Goal: Check status: Check status

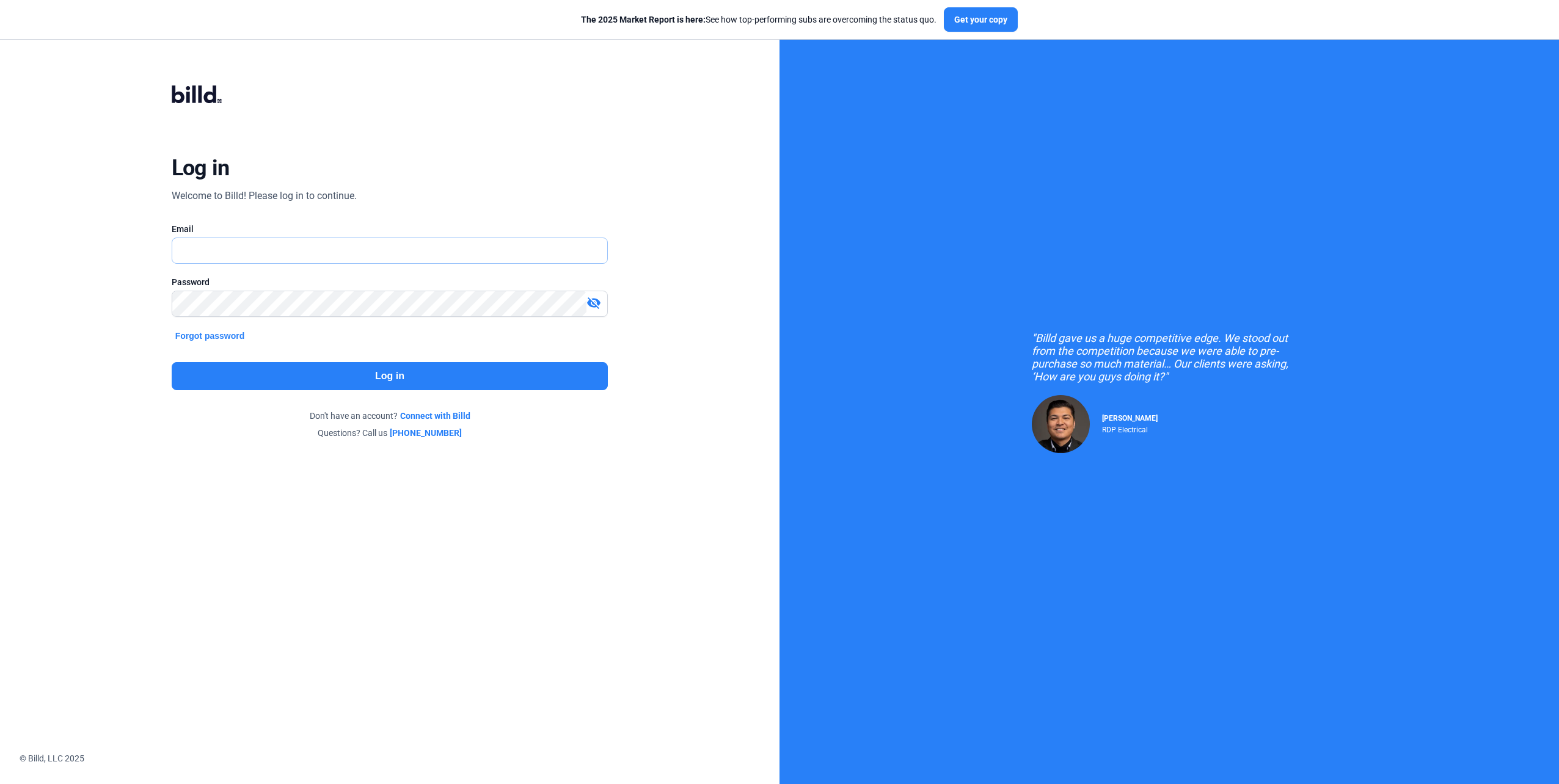
type input "[EMAIL_ADDRESS][DOMAIN_NAME]"
click at [357, 385] on button "Log in" at bounding box center [390, 376] width 436 height 28
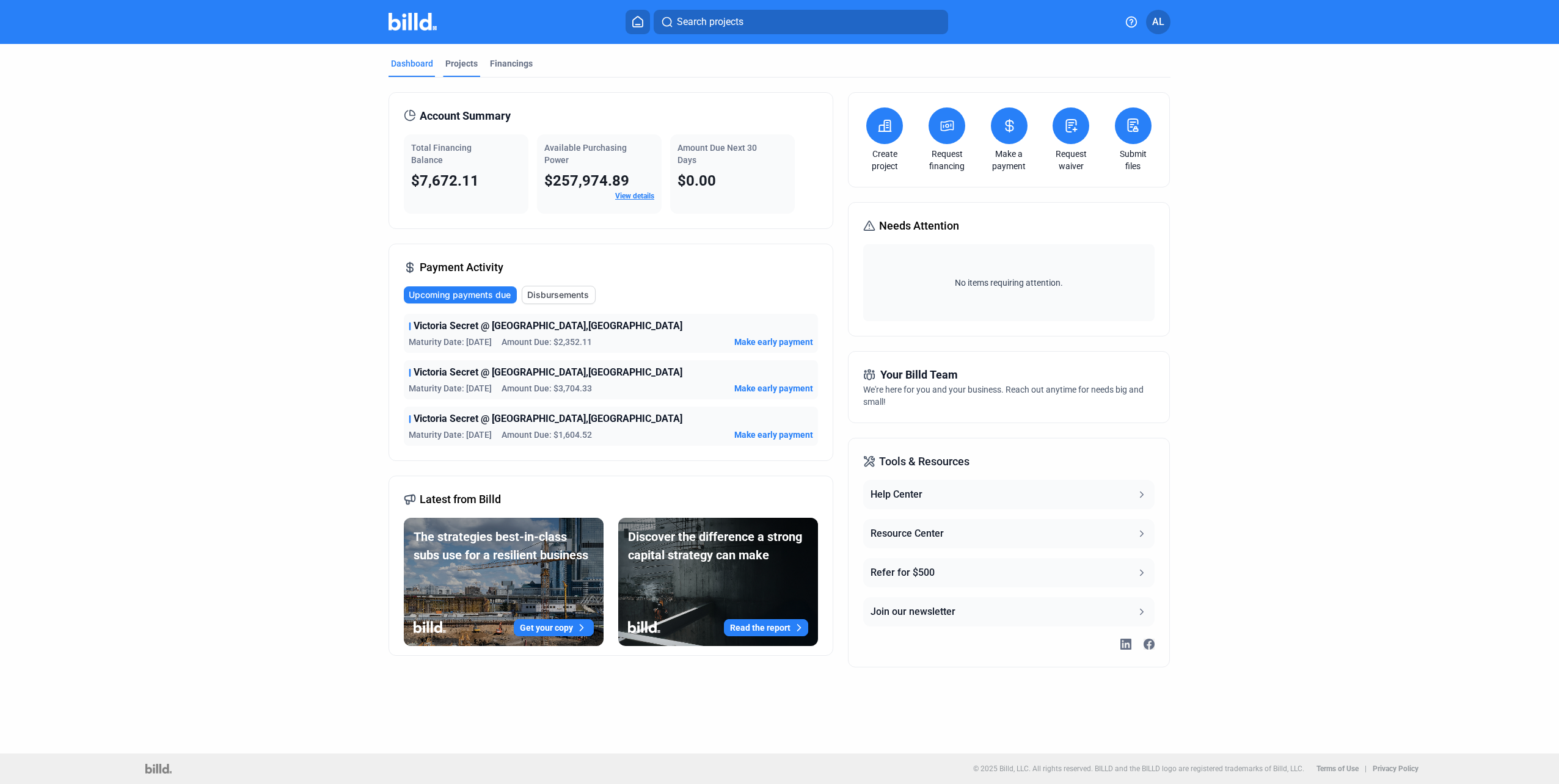
click at [467, 69] on div "Projects" at bounding box center [461, 63] width 33 height 12
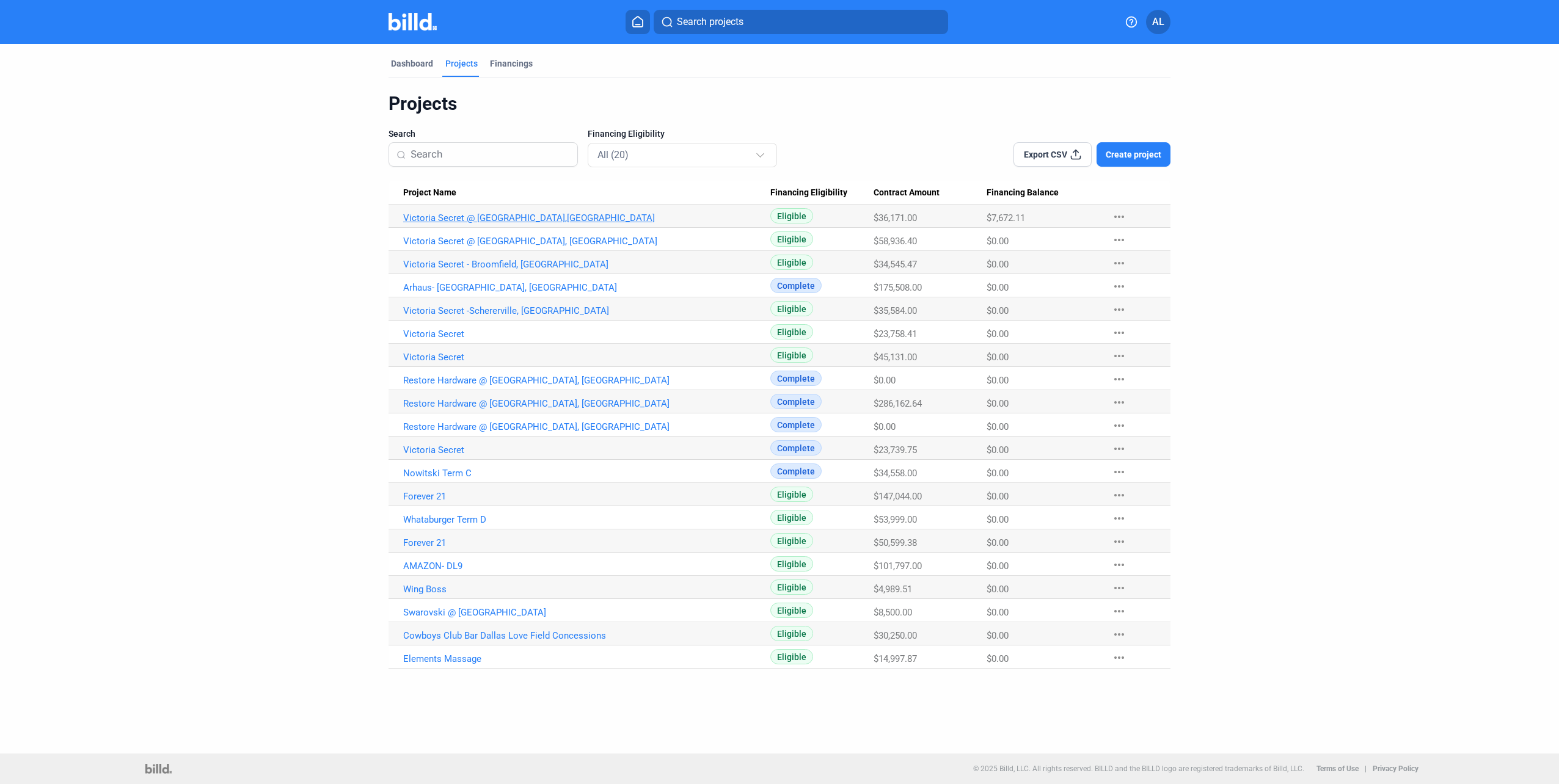
click at [493, 215] on link "Victoria Secret @ [GEOGRAPHIC_DATA],[GEOGRAPHIC_DATA]" at bounding box center [586, 217] width 367 height 11
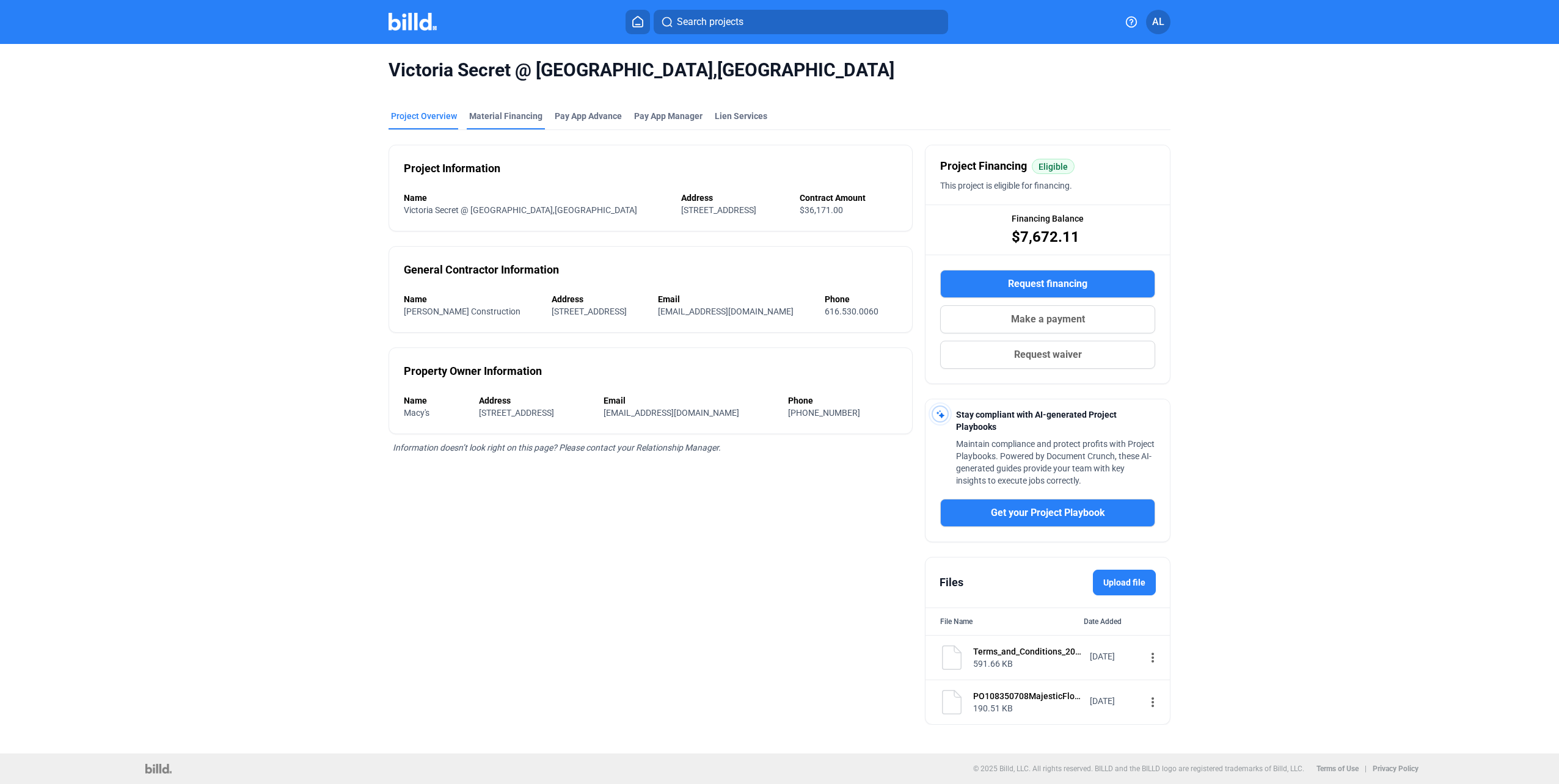
click at [522, 120] on div "Material Financing" at bounding box center [506, 116] width 73 height 12
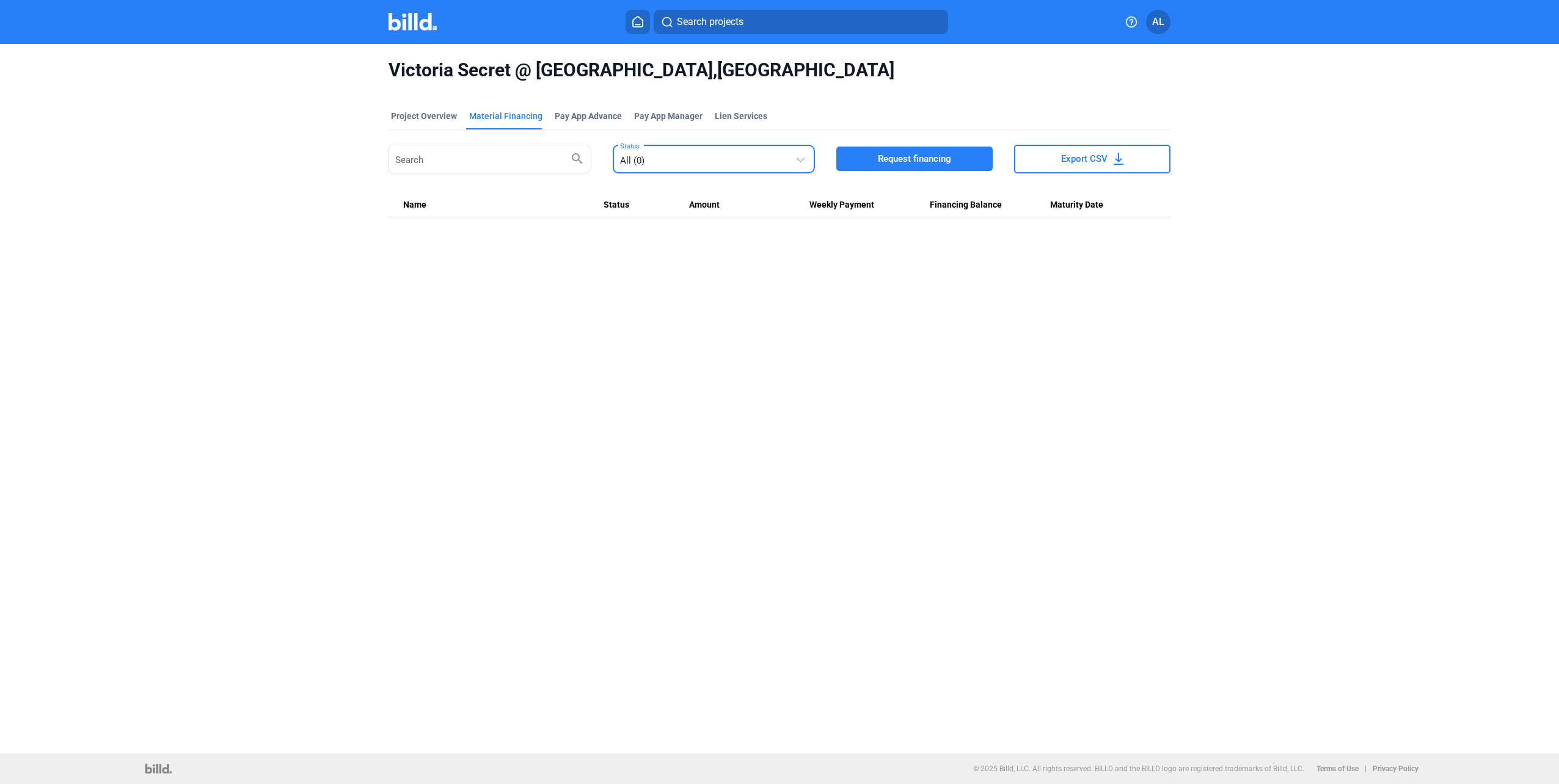
click at [689, 163] on div "All (0)" at bounding box center [708, 159] width 176 height 17
click at [543, 370] on div at bounding box center [779, 392] width 1559 height 784
click at [438, 113] on div "Project Overview" at bounding box center [423, 116] width 66 height 12
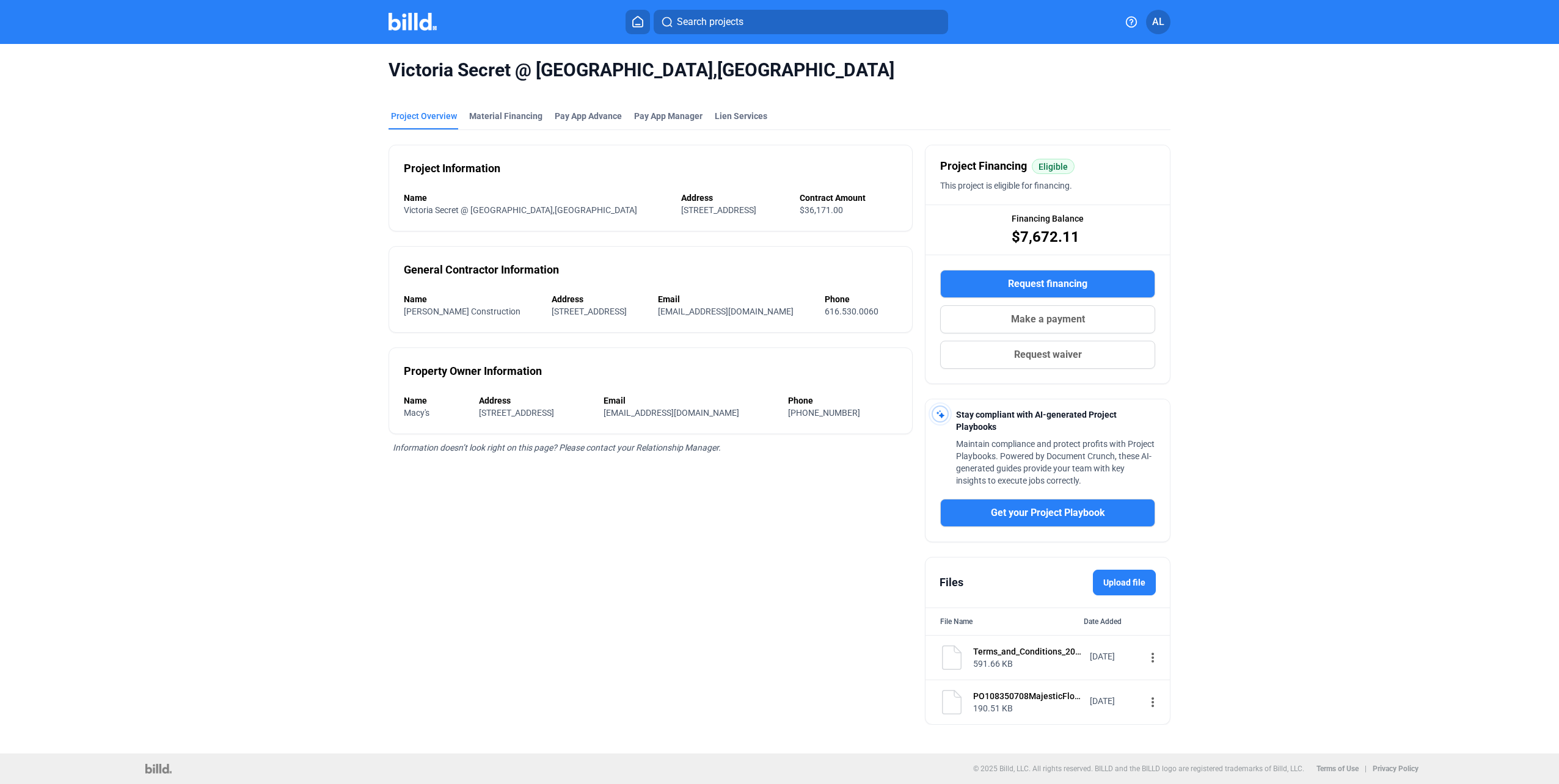
click at [410, 20] on img at bounding box center [412, 22] width 48 height 17
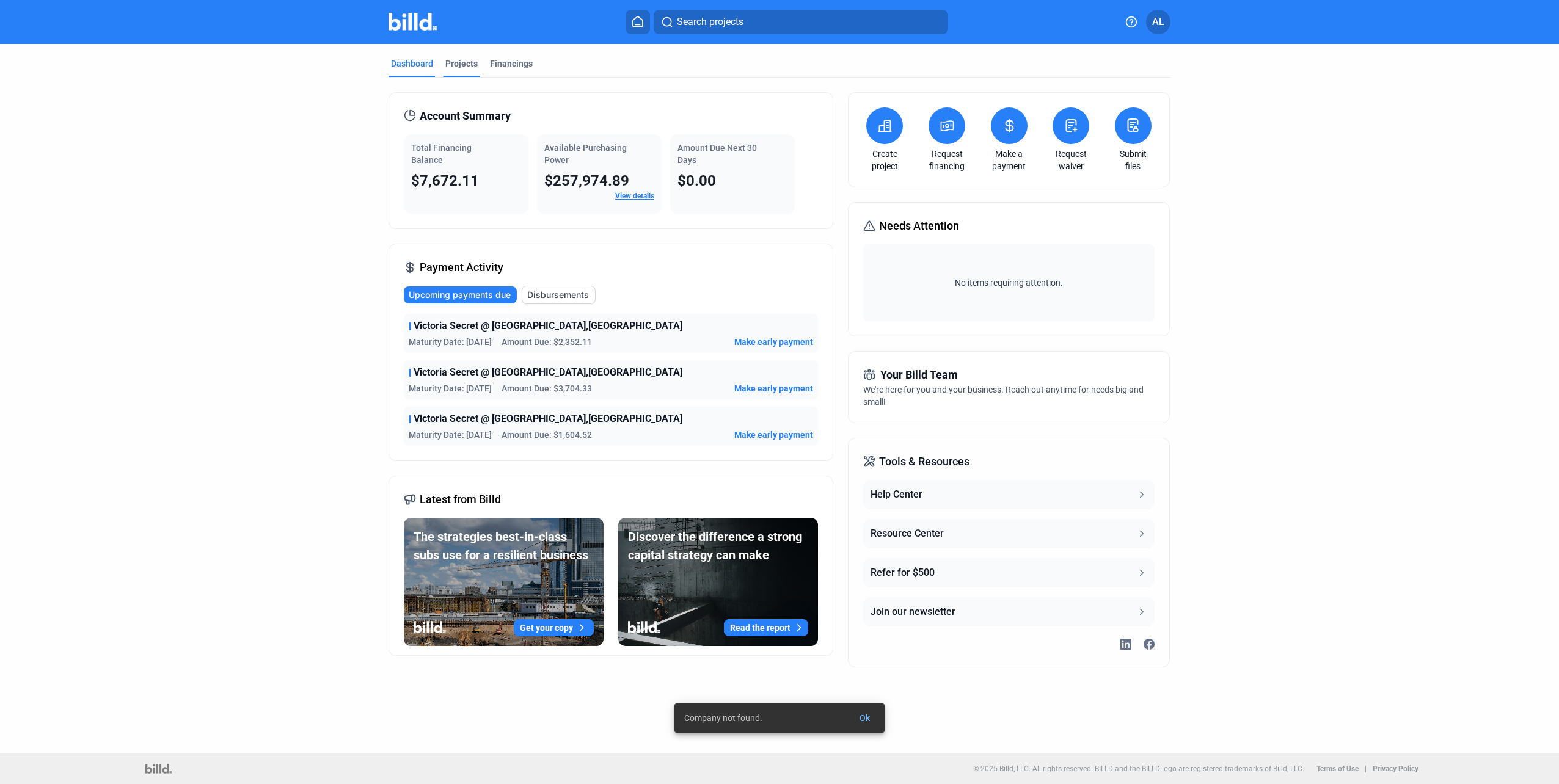
click at [470, 63] on div "Projects" at bounding box center [461, 63] width 33 height 12
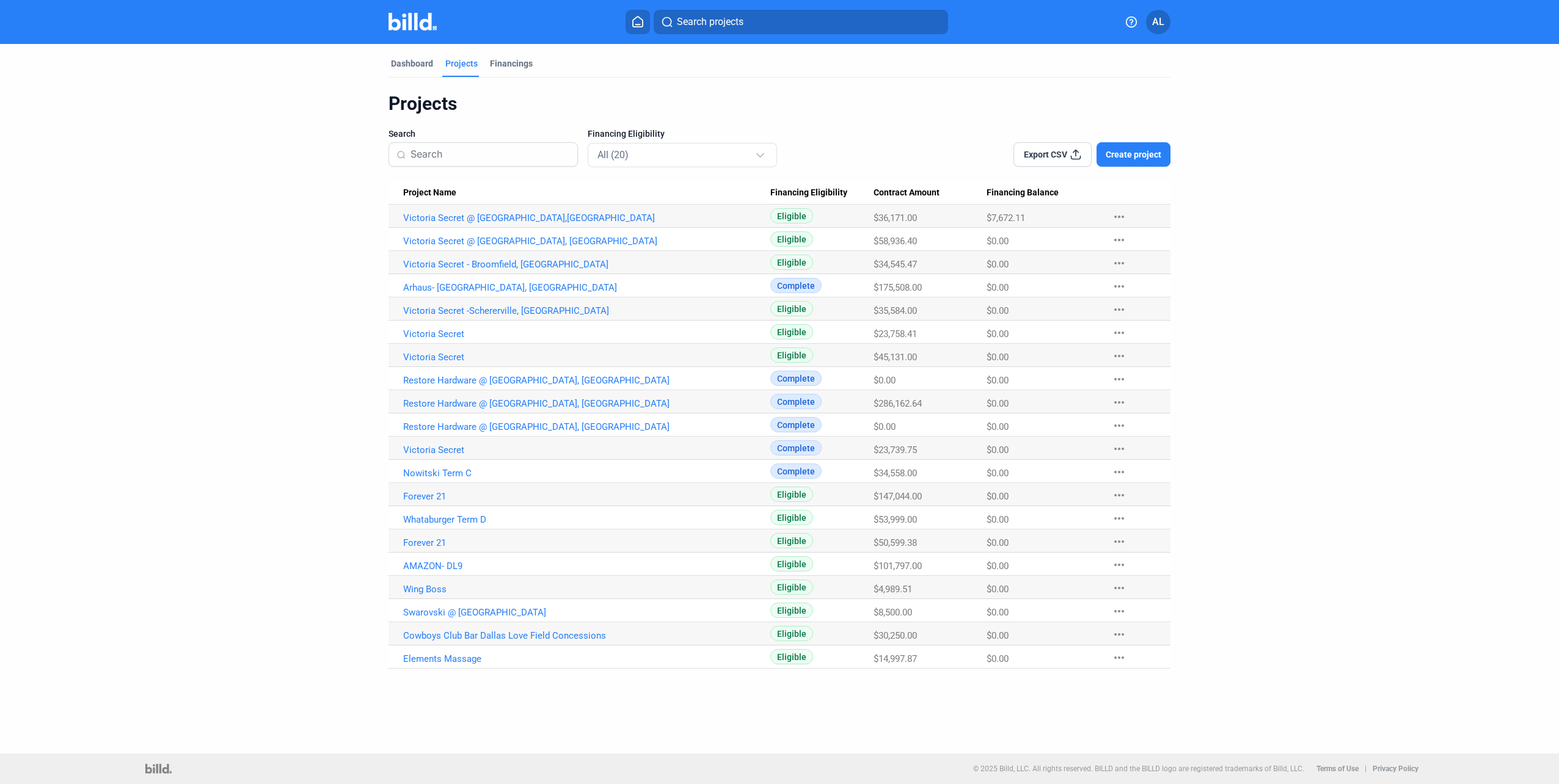
click at [1020, 212] on Balance "$7,672.11" at bounding box center [1043, 216] width 113 height 23
click at [508, 216] on link "Victoria Secret @ [GEOGRAPHIC_DATA],[GEOGRAPHIC_DATA]" at bounding box center [586, 217] width 367 height 11
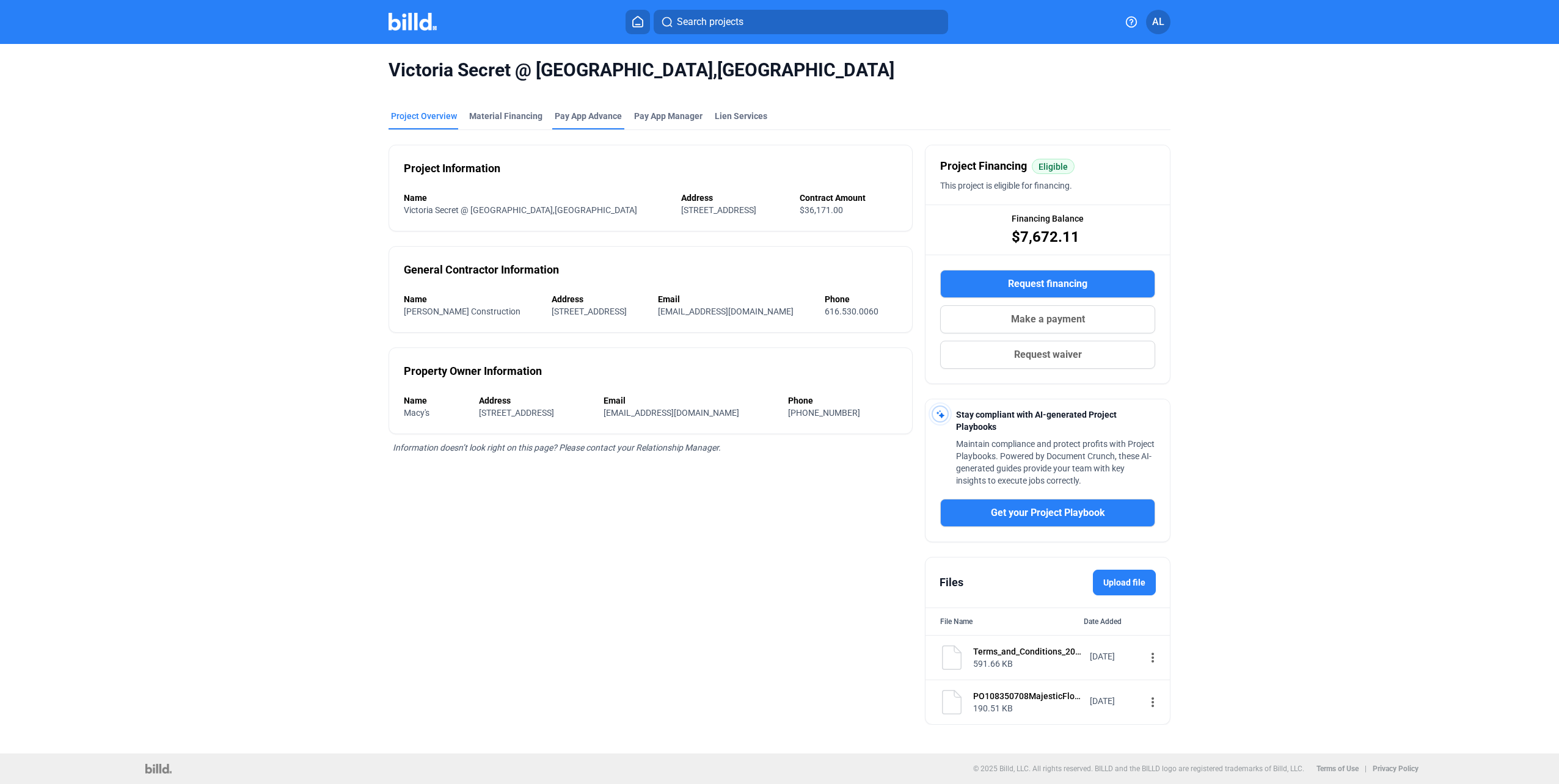
click at [602, 123] on div "Pay App Advance" at bounding box center [588, 119] width 72 height 20
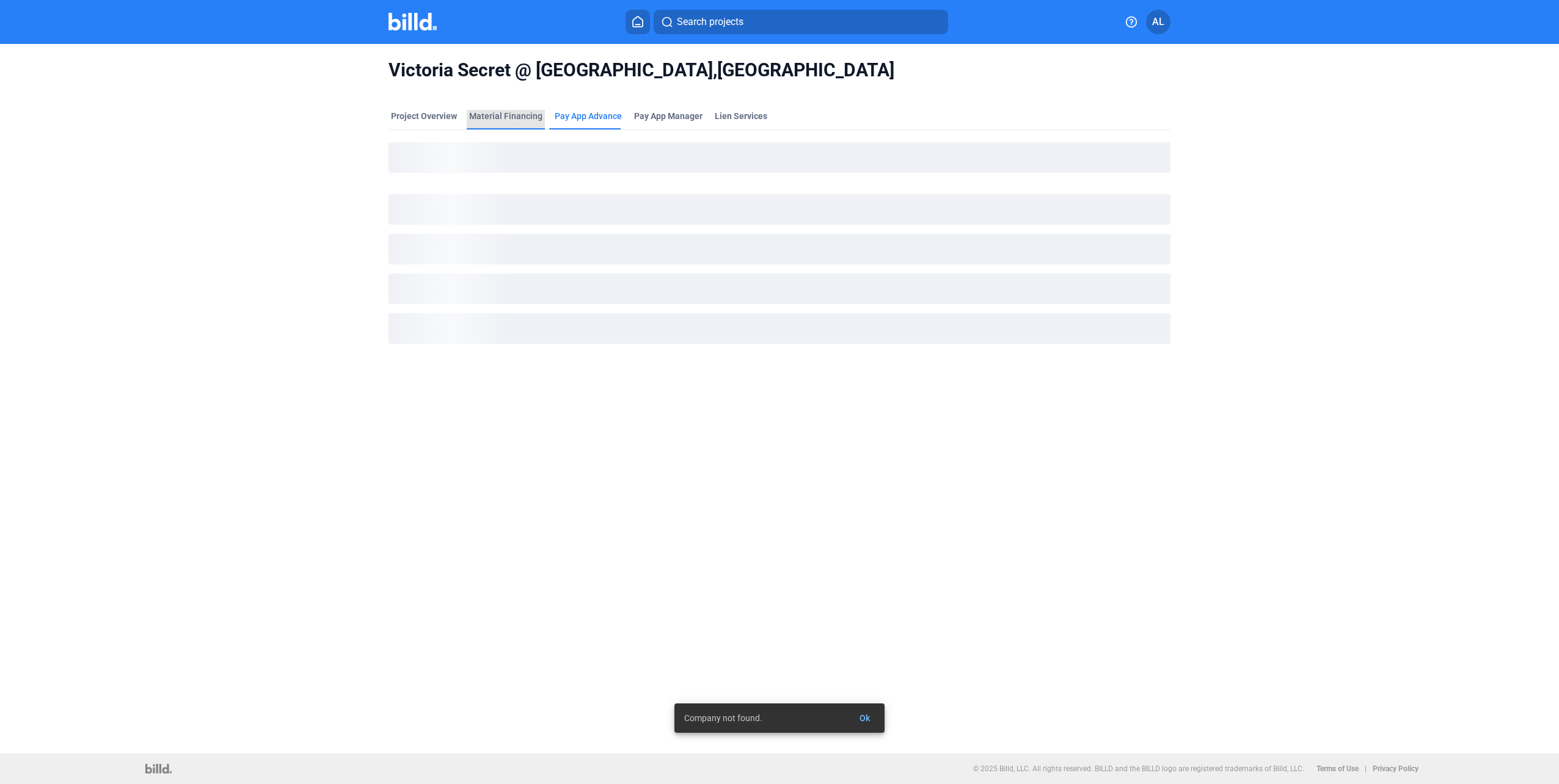
click at [532, 125] on div "Material Financing" at bounding box center [506, 119] width 78 height 20
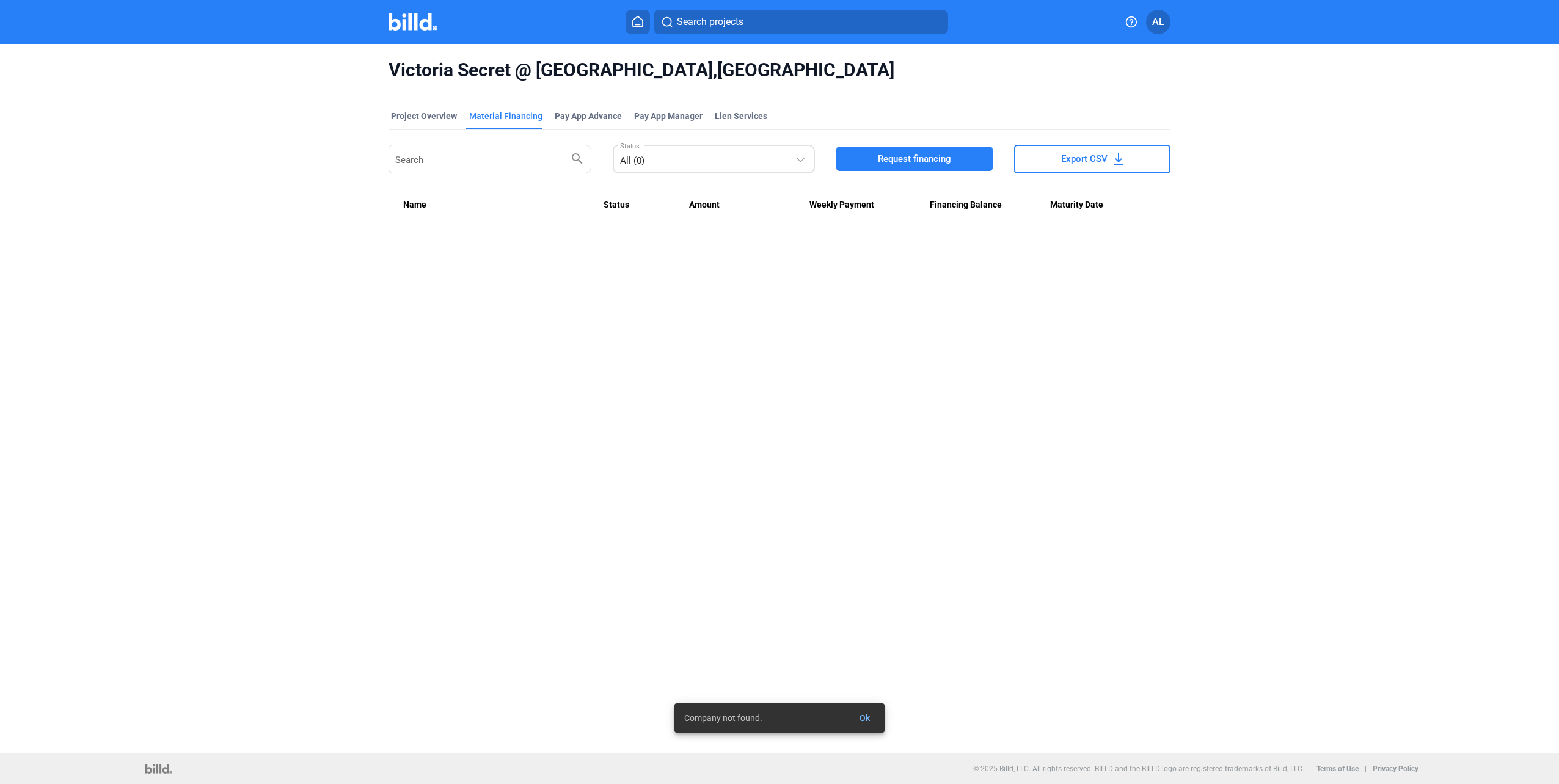
click at [682, 153] on div "All (0)" at bounding box center [708, 159] width 176 height 17
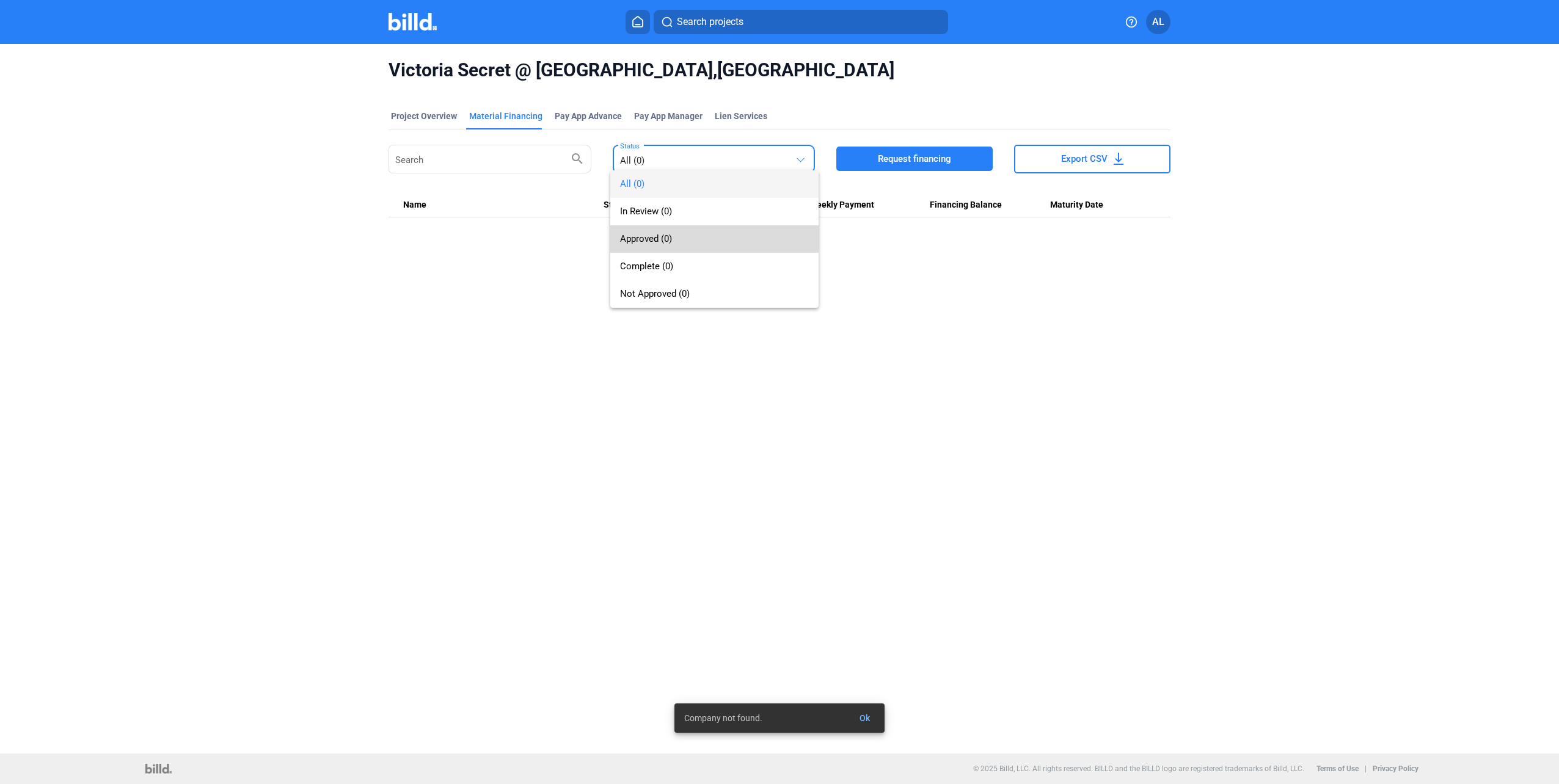
click at [673, 228] on span "Approved (0)" at bounding box center [714, 239] width 189 height 28
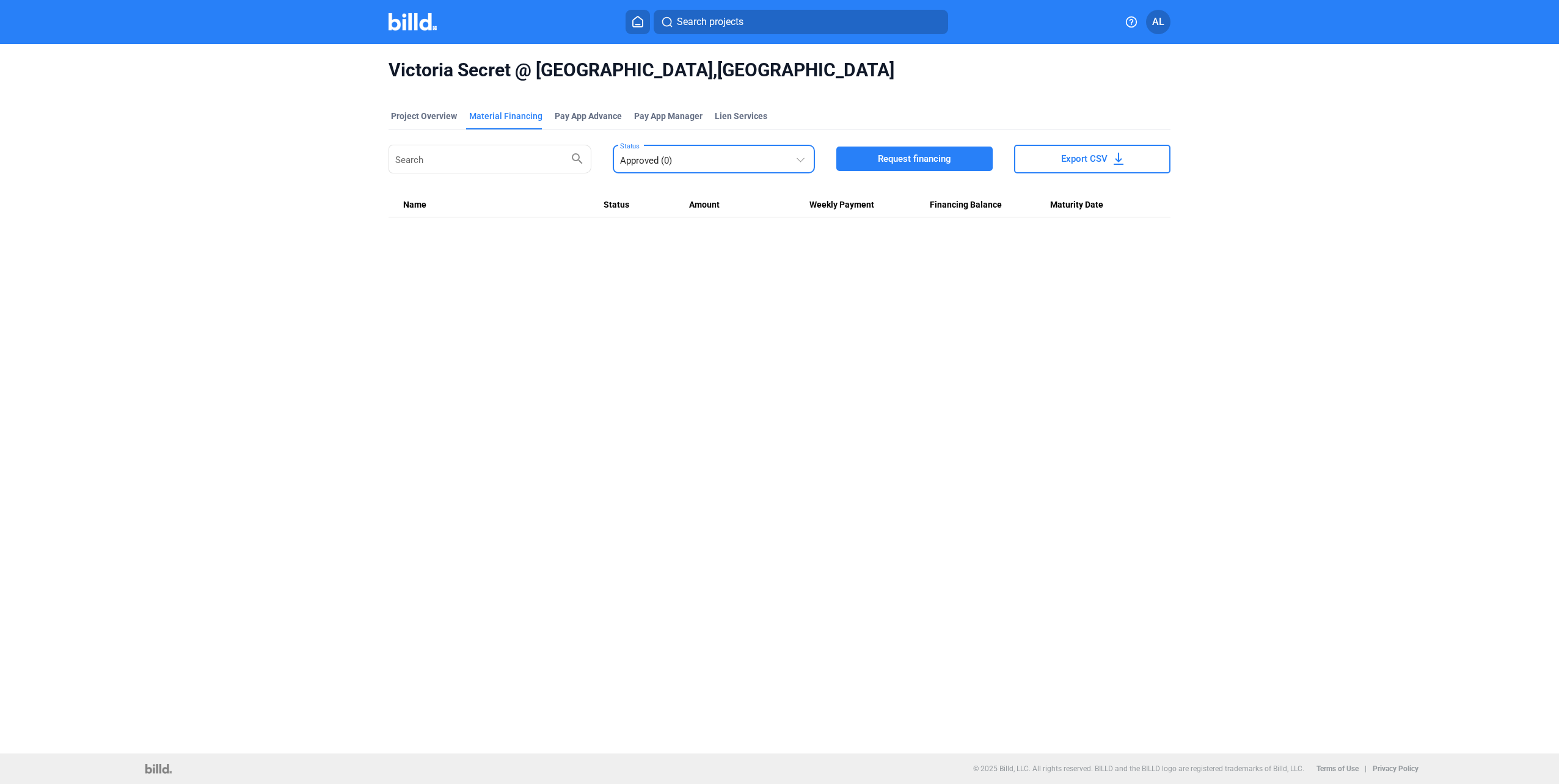
click at [675, 164] on div "Approved (0)" at bounding box center [708, 159] width 176 height 17
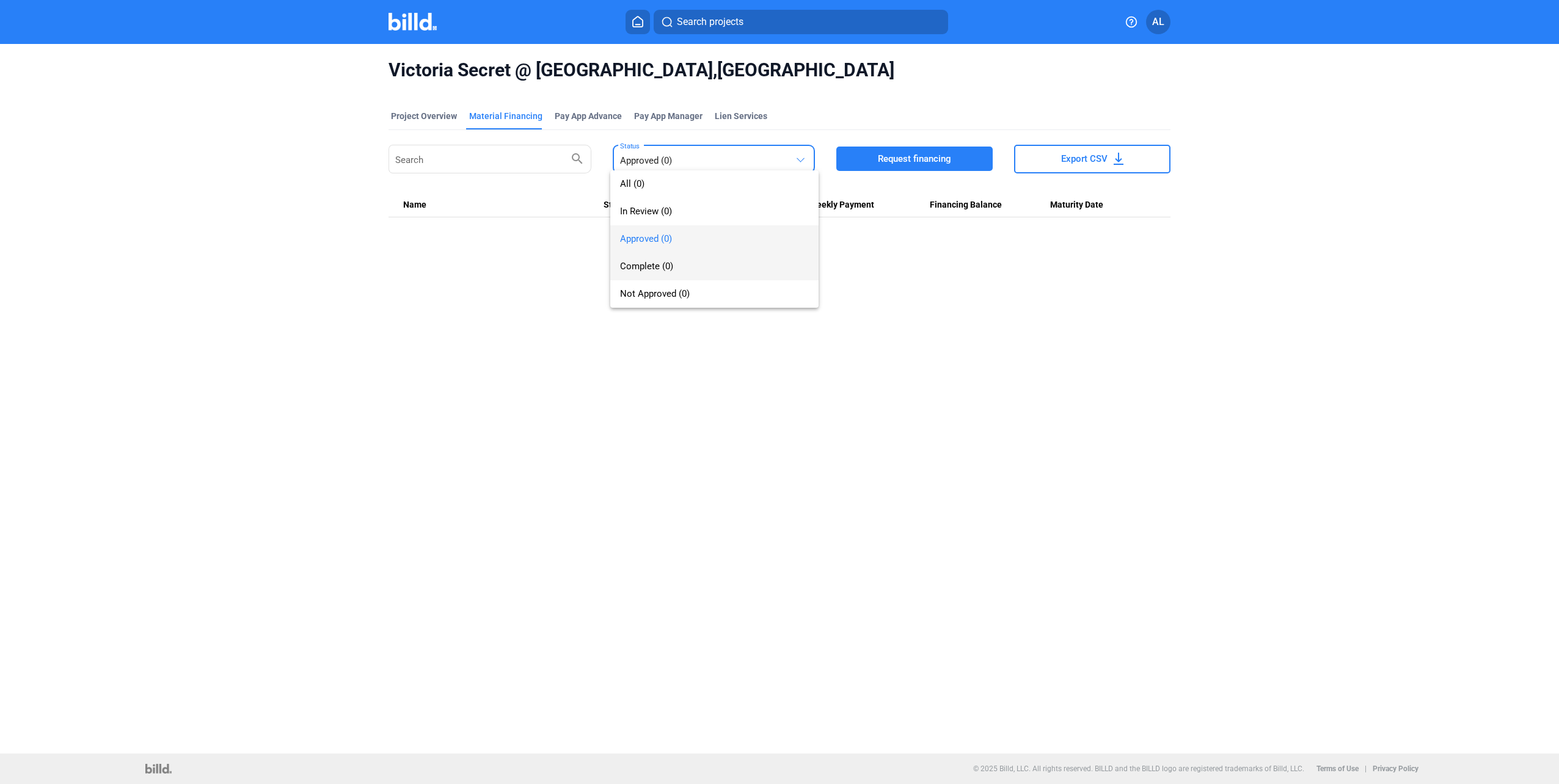
click at [673, 268] on span "Complete (0)" at bounding box center [646, 266] width 53 height 11
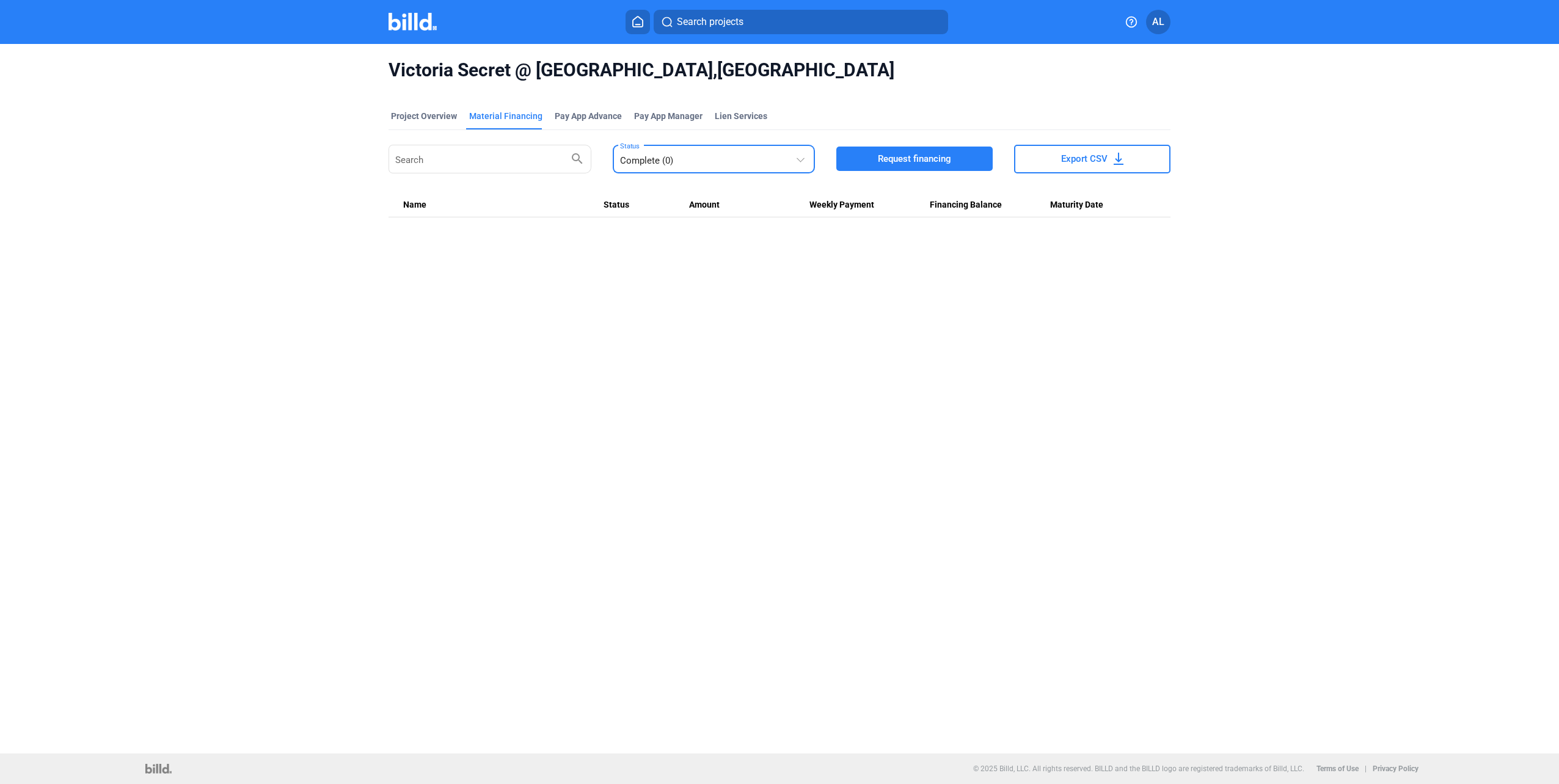
click at [669, 156] on mat-select-trigger "Complete (0)" at bounding box center [646, 160] width 53 height 11
click at [665, 207] on span "In Review (0)" at bounding box center [645, 211] width 52 height 11
click at [421, 108] on mat-tab-group "Project Overview Material Financing Pay App Advance Pay App Manager Lien Servic…" at bounding box center [779, 157] width 782 height 121
click at [421, 113] on div "Project Overview" at bounding box center [423, 116] width 66 height 12
